Goal: Transaction & Acquisition: Purchase product/service

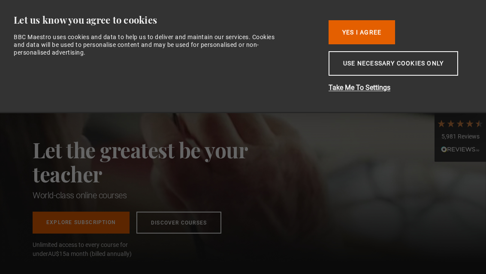
click at [421, 68] on button "Use necessary cookies only" at bounding box center [394, 63] width 130 height 24
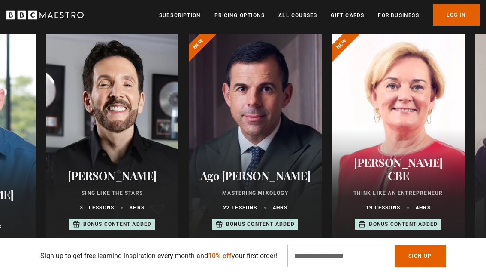
scroll to position [447, 0]
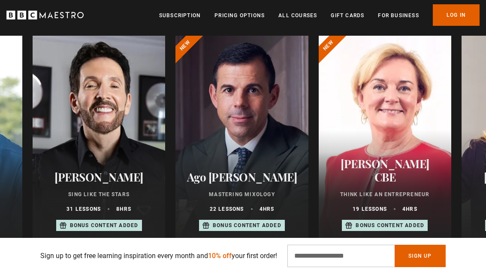
click at [101, 140] on div at bounding box center [99, 139] width 133 height 206
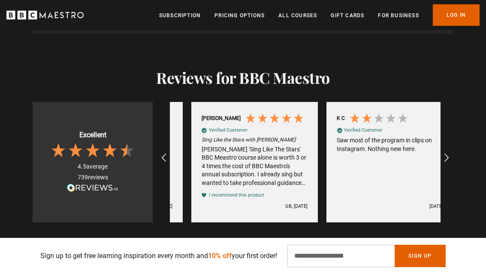
scroll to position [0, 407]
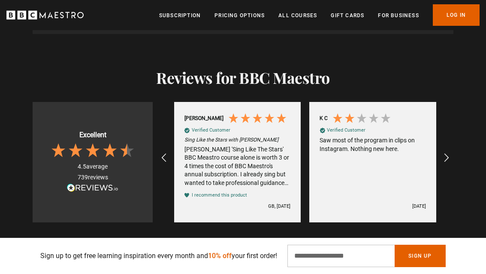
click at [450, 152] on icon "REVIEWS.io Carousel Scroll Right" at bounding box center [447, 157] width 10 height 10
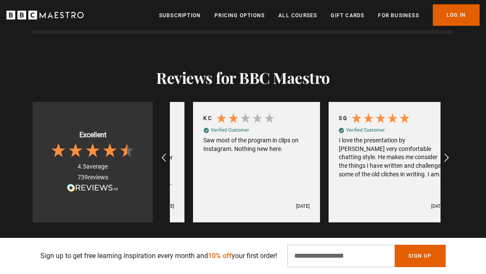
scroll to position [0, 542]
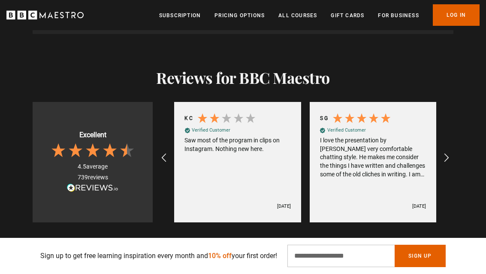
click at [450, 152] on icon "REVIEWS.io Carousel Scroll Right" at bounding box center [447, 157] width 10 height 10
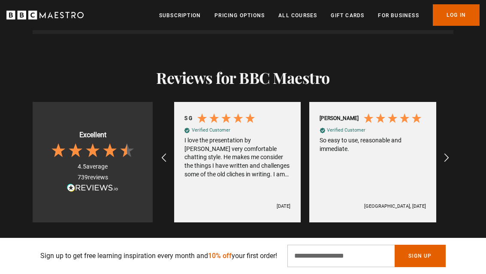
click at [450, 152] on icon "REVIEWS.io Carousel Scroll Right" at bounding box center [447, 157] width 10 height 10
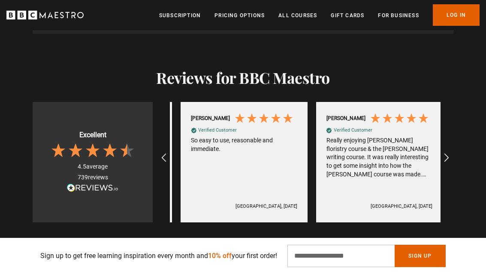
scroll to position [0, 813]
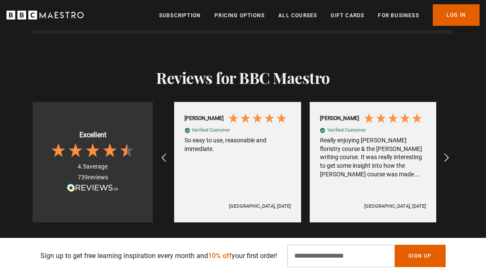
click at [448, 152] on icon "REVIEWS.io Carousel Scroll Right" at bounding box center [447, 157] width 10 height 10
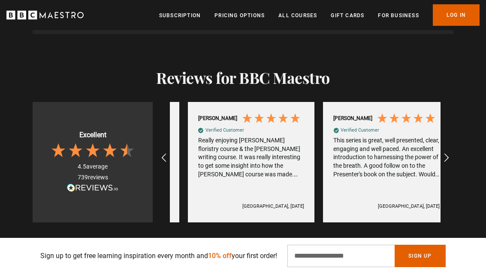
scroll to position [0, 948]
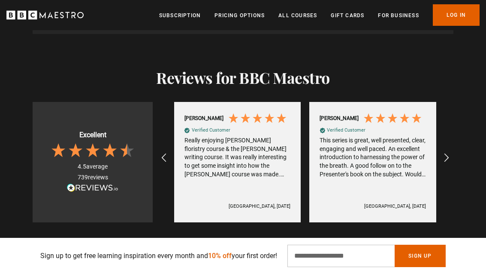
click at [447, 152] on icon "REVIEWS.io Carousel Scroll Right" at bounding box center [447, 157] width 10 height 10
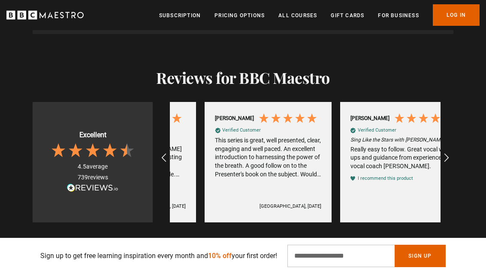
scroll to position [0, 1084]
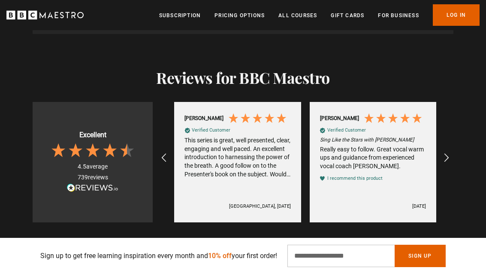
click at [166, 152] on icon "REVIEWS.io Carousel Scroll Left" at bounding box center [164, 157] width 10 height 10
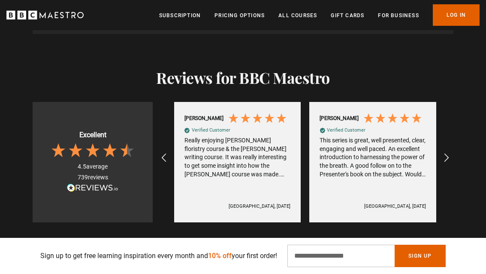
click at [166, 152] on icon "REVIEWS.io Carousel Scroll Left" at bounding box center [164, 157] width 10 height 10
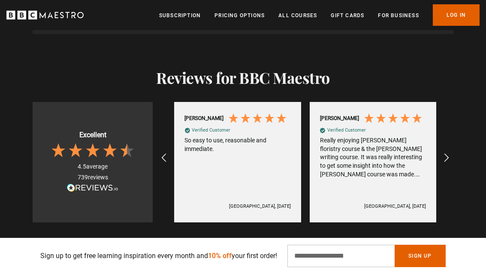
click at [161, 152] on icon "REVIEWS.io Carousel Scroll Left" at bounding box center [164, 157] width 10 height 10
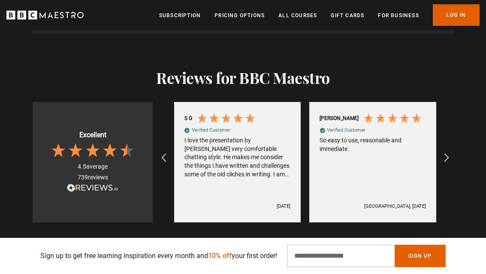
click at [162, 152] on icon "REVIEWS.io Carousel Scroll Left" at bounding box center [164, 157] width 10 height 10
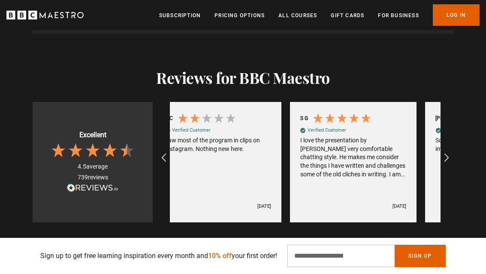
scroll to position [0, 542]
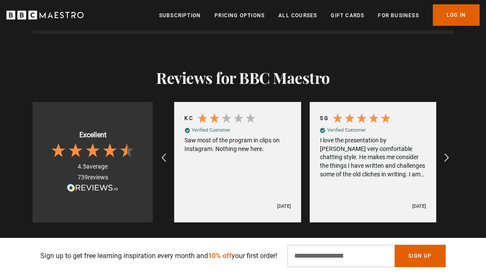
click at [451, 152] on icon "REVIEWS.io Carousel Scroll Right" at bounding box center [447, 157] width 10 height 10
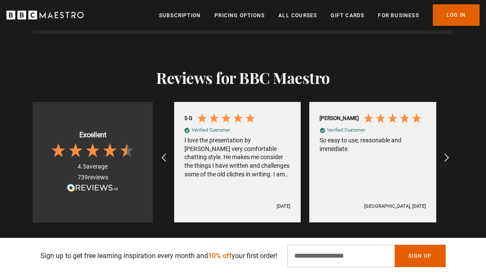
click at [451, 152] on icon "REVIEWS.io Carousel Scroll Right" at bounding box center [447, 157] width 10 height 10
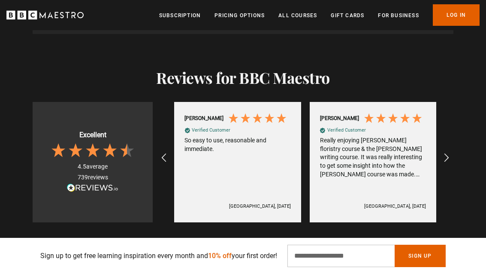
click at [452, 152] on icon "REVIEWS.io Carousel Scroll Right" at bounding box center [447, 157] width 10 height 10
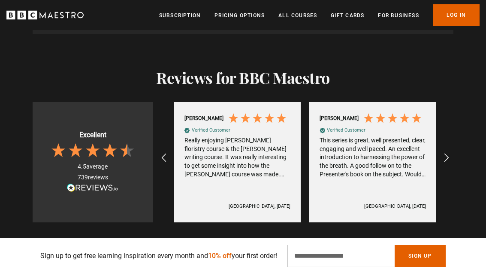
click at [452, 152] on icon "REVIEWS.io Carousel Scroll Right" at bounding box center [447, 157] width 10 height 10
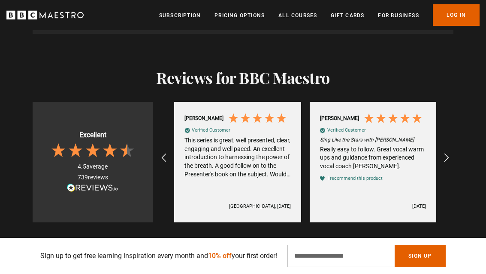
click at [452, 152] on icon "REVIEWS.io Carousel Scroll Right" at bounding box center [447, 157] width 10 height 10
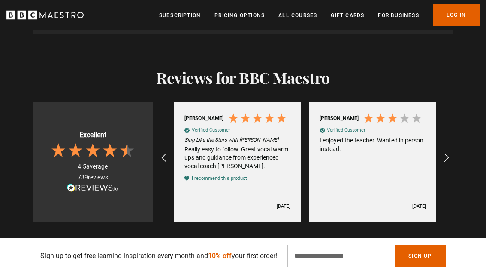
click at [452, 152] on icon "REVIEWS.io Carousel Scroll Right" at bounding box center [447, 157] width 10 height 10
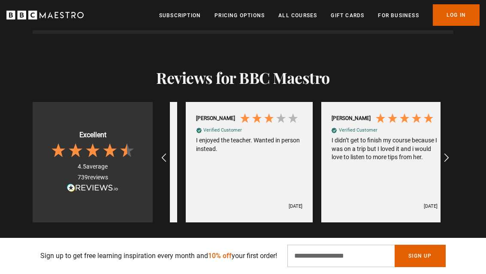
scroll to position [0, 1355]
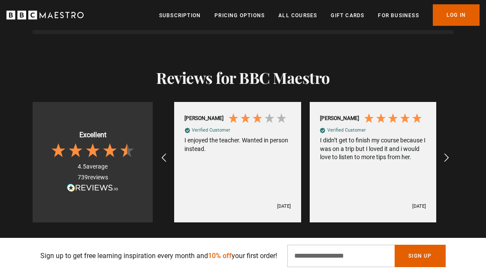
click at [452, 152] on icon "REVIEWS.io Carousel Scroll Right" at bounding box center [447, 157] width 10 height 10
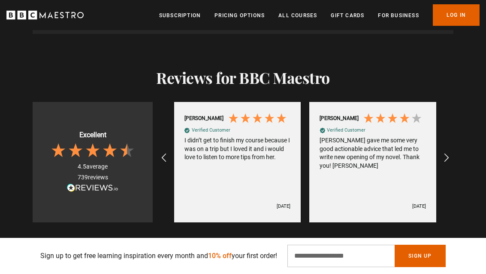
click at [451, 152] on icon "REVIEWS.io Carousel Scroll Right" at bounding box center [447, 157] width 10 height 10
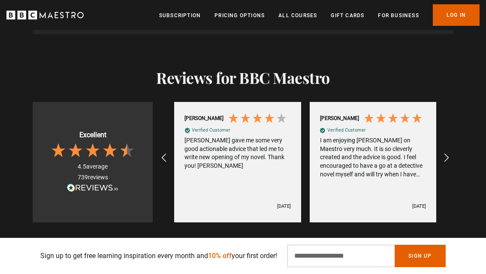
click at [451, 152] on icon "REVIEWS.io Carousel Scroll Right" at bounding box center [447, 157] width 10 height 10
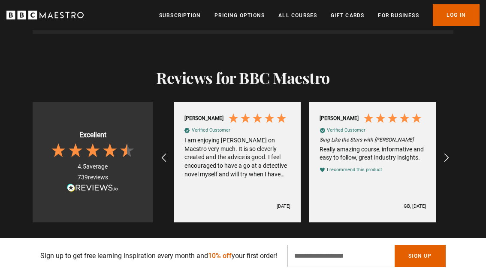
click at [451, 152] on icon "REVIEWS.io Carousel Scroll Right" at bounding box center [447, 157] width 10 height 10
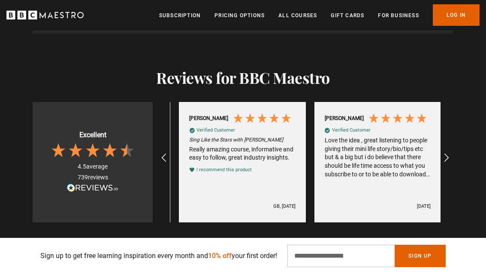
scroll to position [0, 1897]
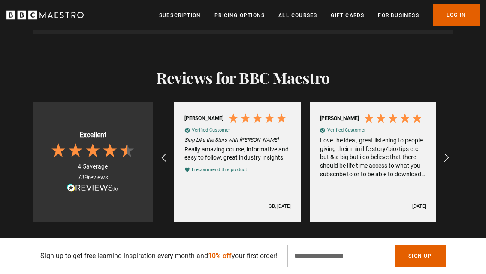
click at [451, 152] on icon "REVIEWS.io Carousel Scroll Right" at bounding box center [447, 157] width 10 height 10
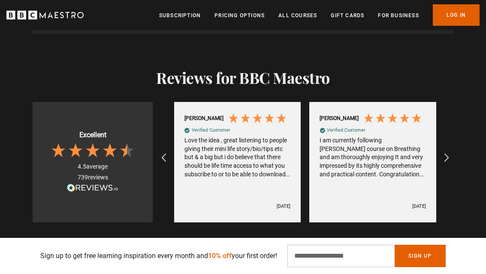
click at [452, 152] on icon "REVIEWS.io Carousel Scroll Right" at bounding box center [447, 157] width 10 height 10
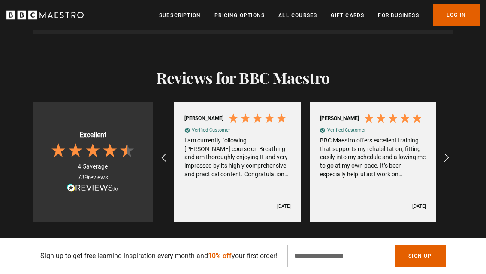
click at [452, 152] on icon "REVIEWS.io Carousel Scroll Right" at bounding box center [447, 157] width 10 height 10
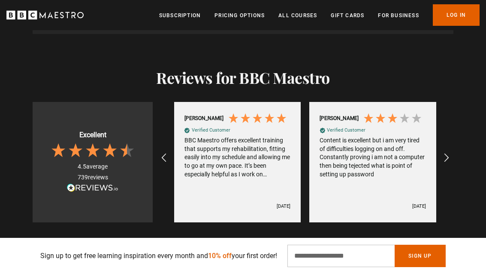
click at [452, 152] on icon "REVIEWS.io Carousel Scroll Right" at bounding box center [447, 157] width 10 height 10
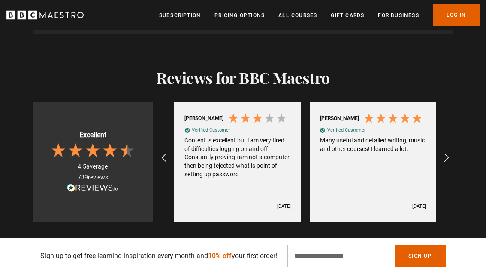
click at [452, 152] on icon "REVIEWS.io Carousel Scroll Right" at bounding box center [447, 157] width 10 height 10
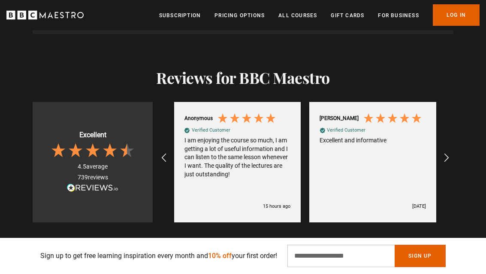
click at [454, 147] on div "REVIEWS.io Carousel Scroll Right" at bounding box center [446, 157] width 21 height 21
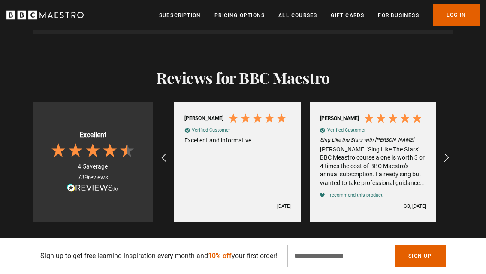
click at [452, 152] on icon "REVIEWS.io Carousel Scroll Right" at bounding box center [447, 157] width 10 height 10
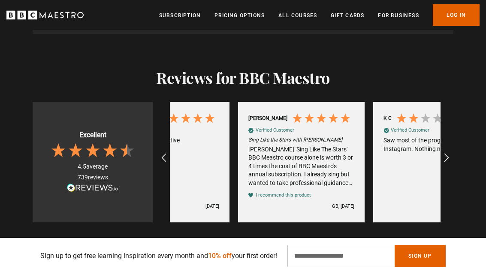
click at [452, 152] on icon "REVIEWS.io Carousel Scroll Right" at bounding box center [447, 157] width 10 height 10
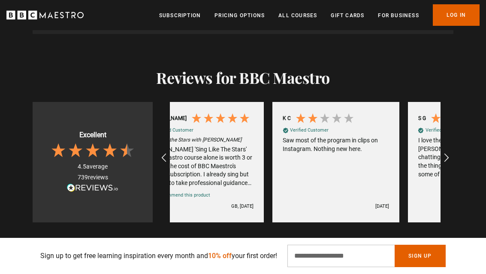
click at [452, 152] on icon "REVIEWS.io Carousel Scroll Right" at bounding box center [447, 157] width 10 height 10
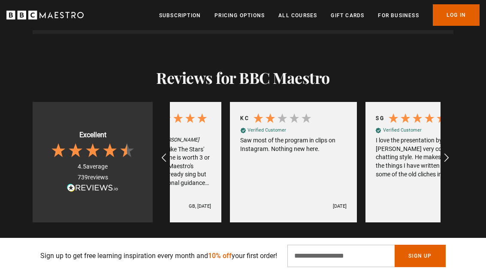
click at [452, 152] on icon "REVIEWS.io Carousel Scroll Right" at bounding box center [447, 157] width 10 height 10
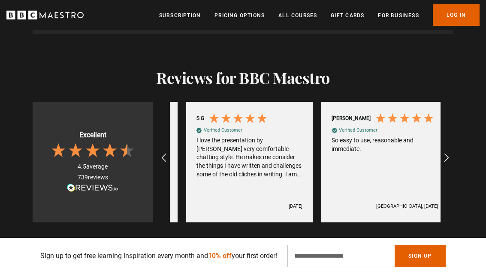
scroll to position [0, 678]
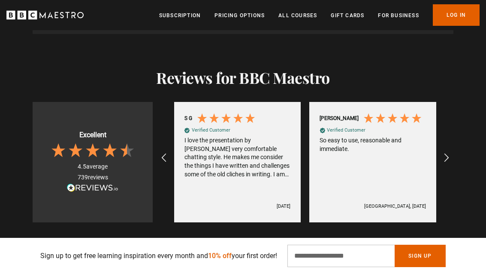
click at [160, 147] on div "REVIEWS.io Carousel Scroll Left" at bounding box center [164, 157] width 21 height 21
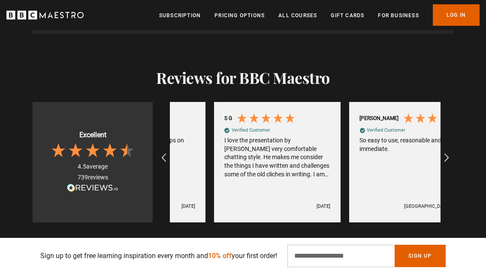
scroll to position [0, 542]
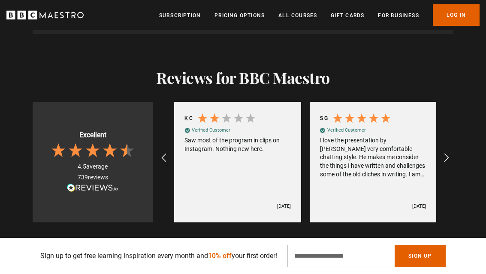
click at [155, 143] on div "Marc A Verified Customer 12 minutes ago Anonymous Verified Customer I am enjoyi…" at bounding box center [305, 157] width 305 height 129
click at [164, 152] on icon "REVIEWS.io Carousel Scroll Left" at bounding box center [164, 157] width 10 height 10
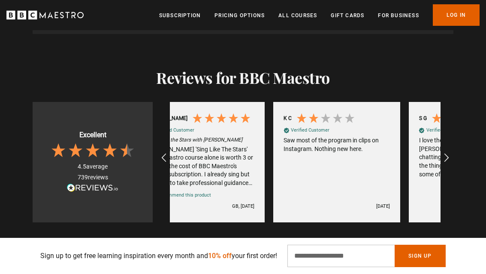
scroll to position [0, 407]
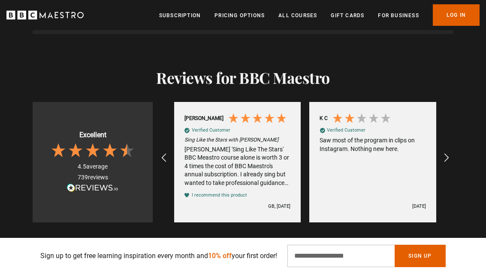
click at [286, 155] on div "Eric Vetros 'Sing Like The Stars' BBC Meastro course alone is worth 3 or 4 time…" at bounding box center [238, 166] width 106 height 42
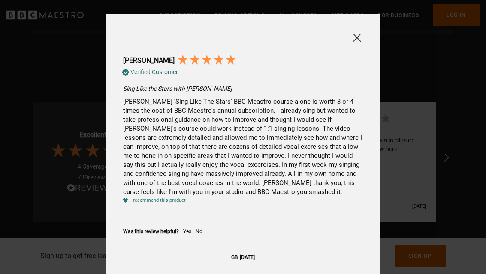
click at [360, 39] on span at bounding box center [357, 37] width 10 height 11
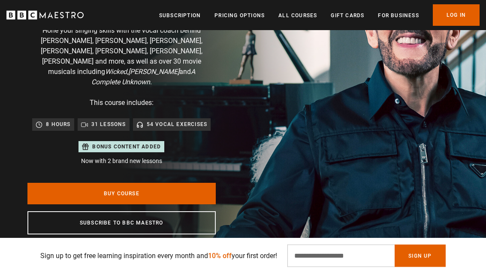
scroll to position [0, 0]
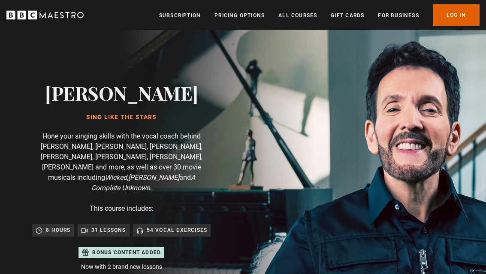
click at [316, 11] on link "All Courses" at bounding box center [298, 15] width 39 height 9
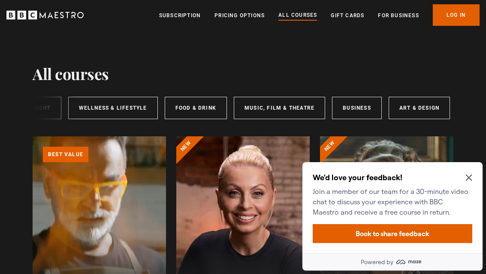
scroll to position [0, 210]
click at [295, 106] on link "Music, Film & Theatre" at bounding box center [279, 108] width 91 height 22
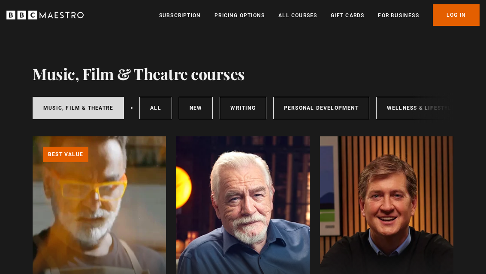
click at [95, 107] on link "Music, Film & Theatre" at bounding box center [78, 108] width 91 height 22
click at [158, 109] on link "All courses" at bounding box center [156, 108] width 33 height 22
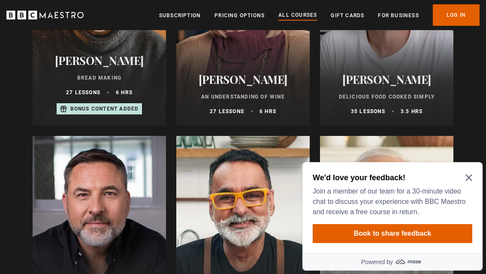
scroll to position [3031, 0]
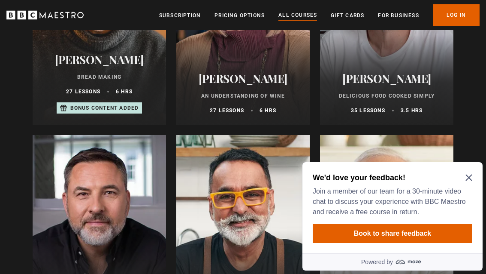
click at [472, 175] on icon "Close Maze Prompt" at bounding box center [469, 177] width 6 height 6
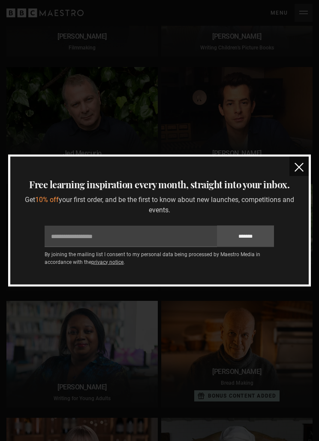
scroll to position [1998, 0]
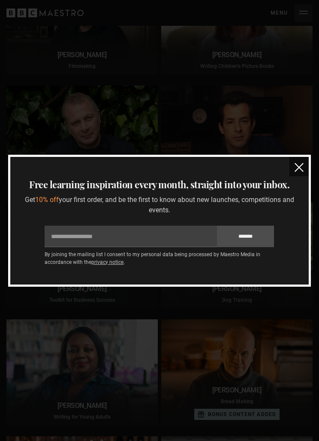
click at [298, 165] on img "close" at bounding box center [299, 167] width 9 height 9
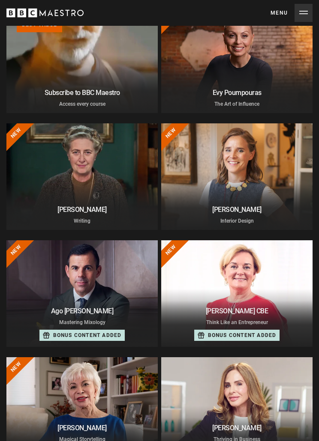
scroll to position [0, 0]
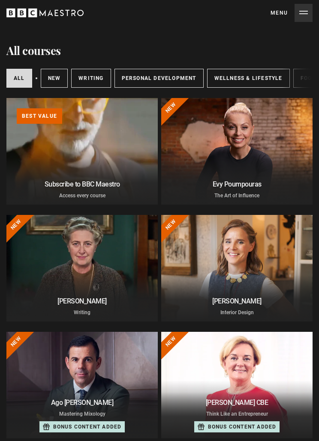
click at [53, 15] on icon "BBC Maestro" at bounding box center [44, 12] width 77 height 13
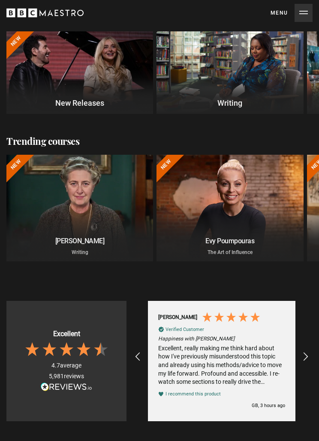
scroll to position [227, 0]
click at [140, 356] on icon "REVIEWS.io Carousel Scroll Left" at bounding box center [138, 356] width 10 height 10
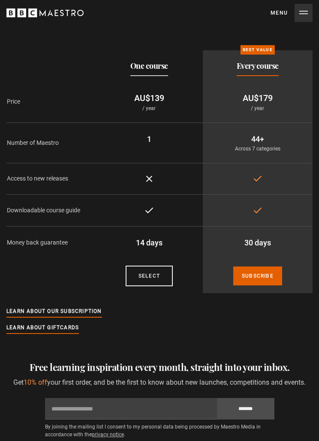
scroll to position [1073, 0]
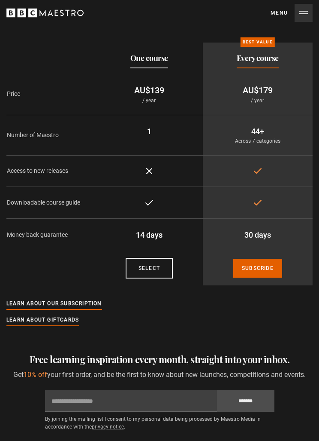
click at [162, 261] on link "Select" at bounding box center [149, 268] width 47 height 21
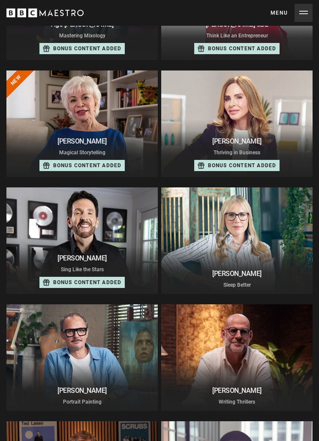
scroll to position [429, 0]
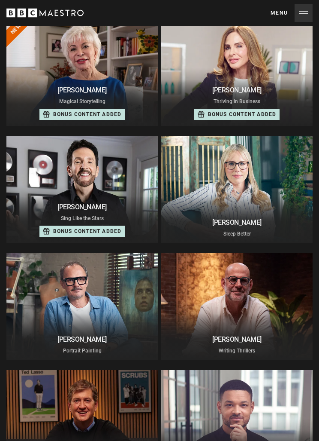
click at [124, 202] on div "[PERSON_NAME] Sing Like the Stars 31 lessons 8 hrs Bonus content added" at bounding box center [82, 220] width 152 height 45
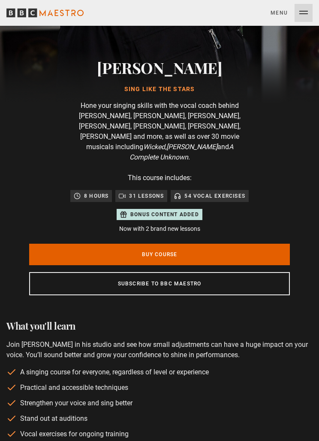
scroll to position [237, 0]
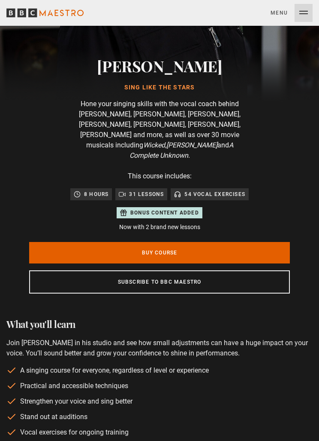
click at [243, 242] on link "Buy Course" at bounding box center [159, 252] width 261 height 21
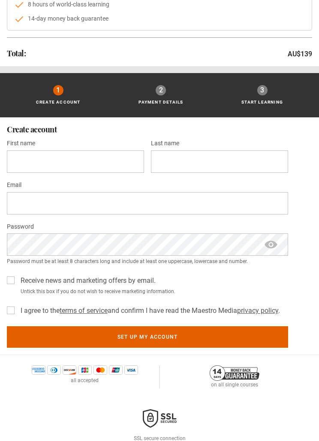
scroll to position [143, 0]
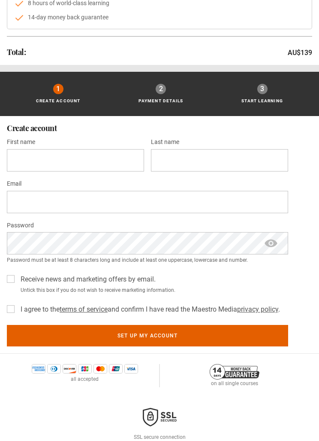
click at [17, 277] on label "Receive news and marketing offers by email." at bounding box center [86, 279] width 139 height 10
click at [267, 305] on link "privacy policy" at bounding box center [257, 309] width 41 height 8
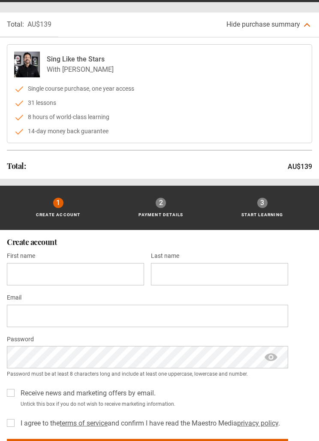
scroll to position [0, 0]
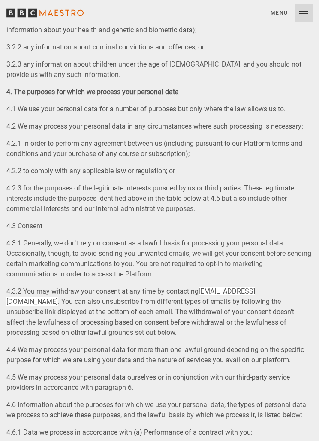
scroll to position [1236, 0]
